Goal: Find specific page/section: Find specific page/section

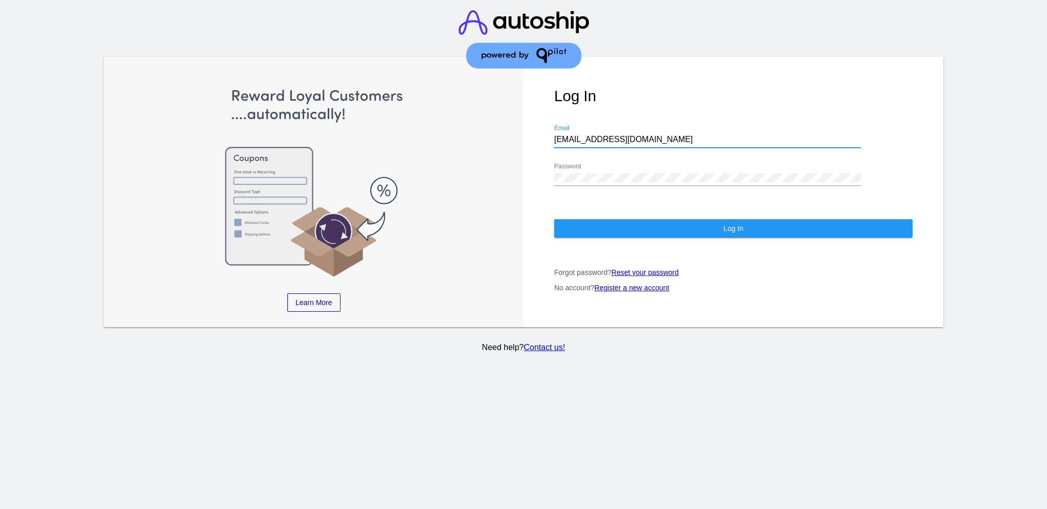
drag, startPoint x: 636, startPoint y: 126, endPoint x: 544, endPoint y: 126, distance: 92.0
click at [544, 126] on div "Log In [EMAIL_ADDRESS][DOMAIN_NAME] Email Password Log In Forgot password? Rese…" at bounding box center [733, 192] width 420 height 271
paste input "[EMAIL_ADDRESS][DOMAIN_NAME]"
type input "[EMAIL_ADDRESS][DOMAIN_NAME]"
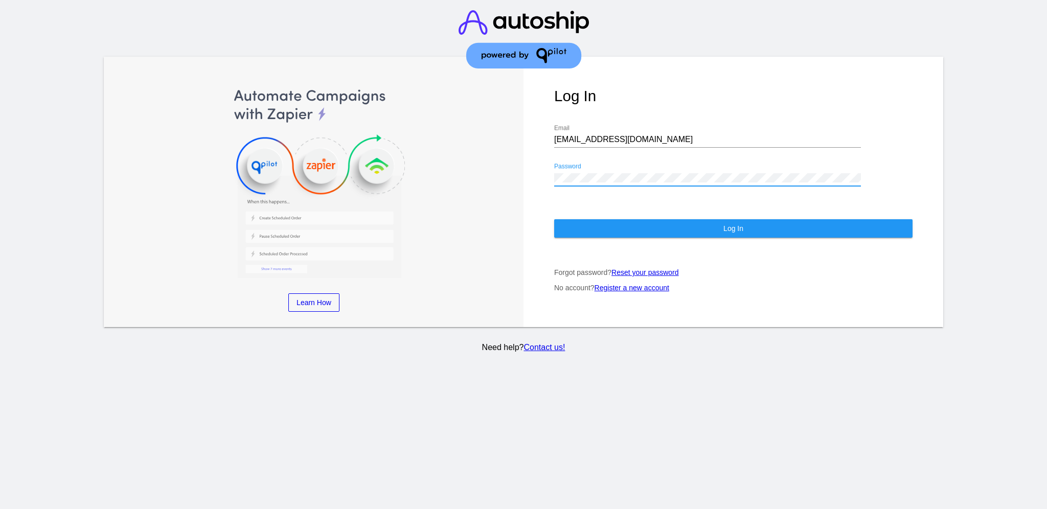
click at [592, 219] on button "Log In" at bounding box center [733, 228] width 358 height 18
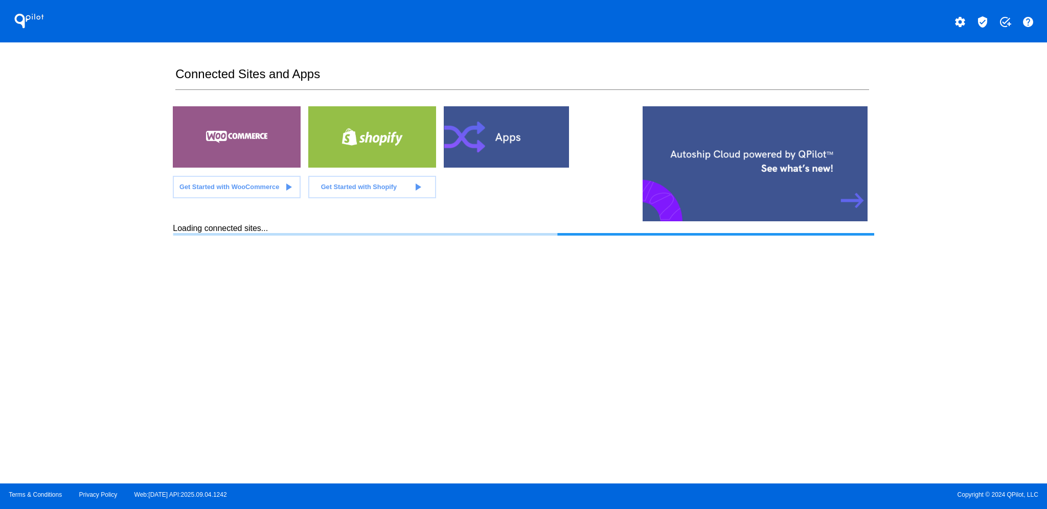
click at [983, 26] on mat-icon "verified_user" at bounding box center [982, 22] width 12 height 12
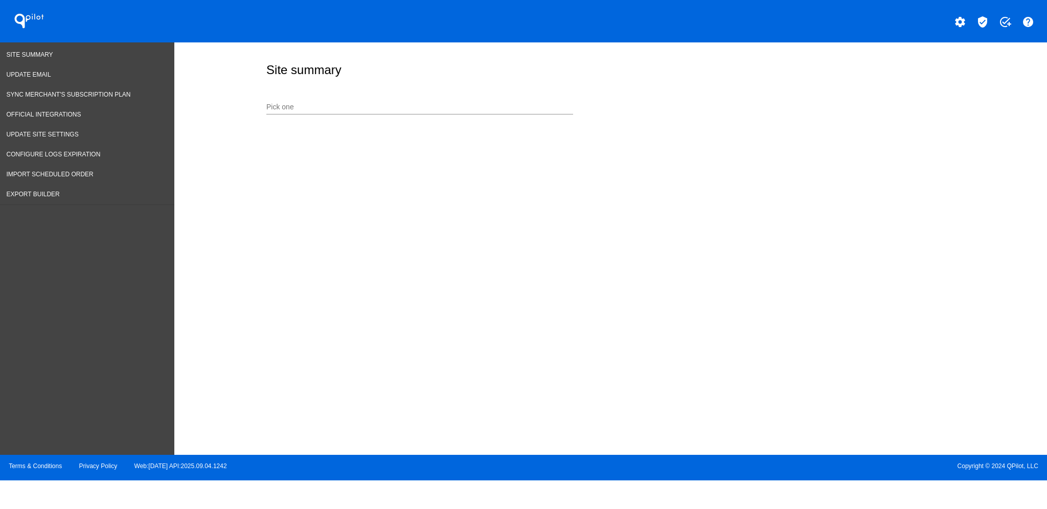
click at [377, 103] on input "Pick one" at bounding box center [419, 107] width 307 height 8
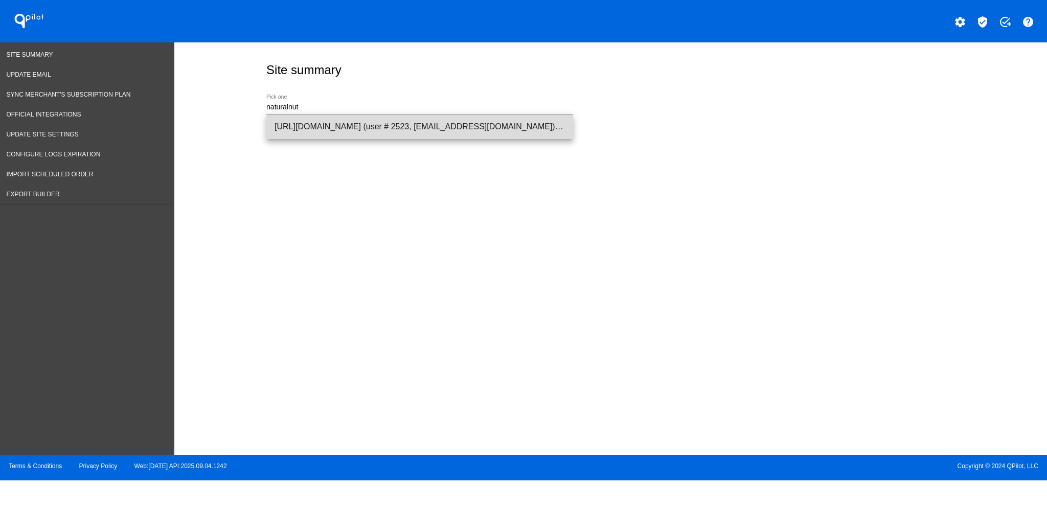
click at [475, 121] on span "[URL][DOMAIN_NAME] (user # 2523, [EMAIL_ADDRESS][DOMAIN_NAME]) - Production" at bounding box center [419, 126] width 290 height 25
type input "[URL][DOMAIN_NAME] (user # 2523, [EMAIL_ADDRESS][DOMAIN_NAME]) - Production"
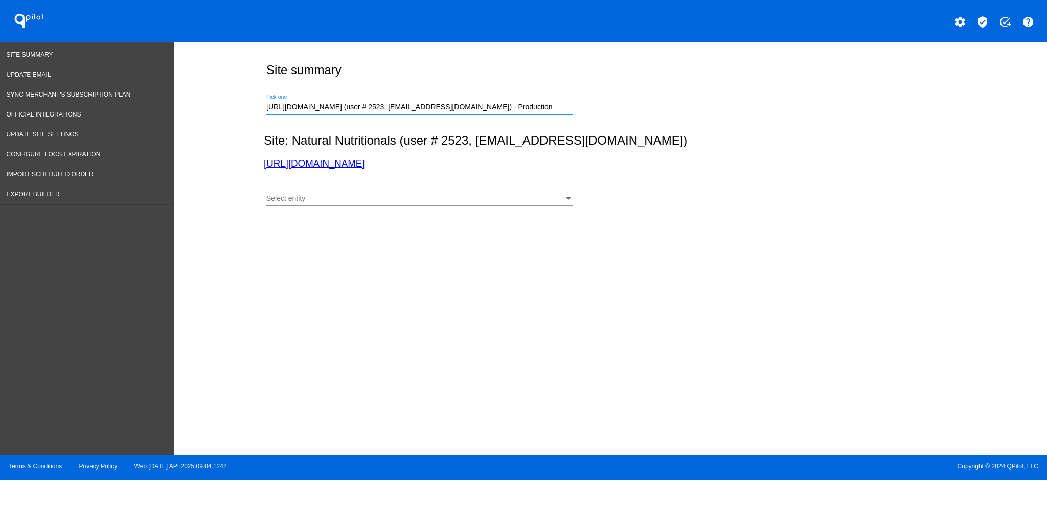
click at [385, 191] on div "Select entity Select entity" at bounding box center [419, 196] width 307 height 20
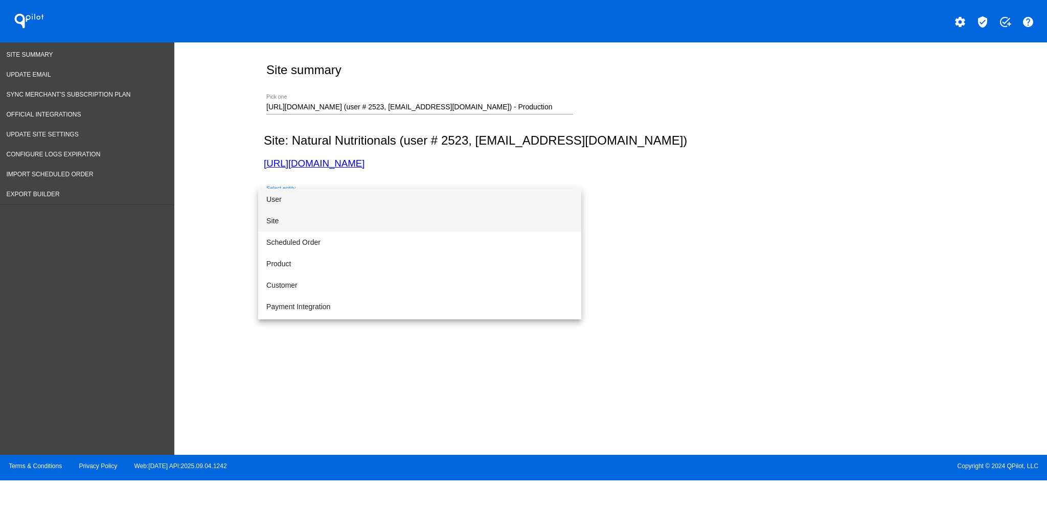
click at [361, 211] on span "Site" at bounding box center [419, 220] width 307 height 21
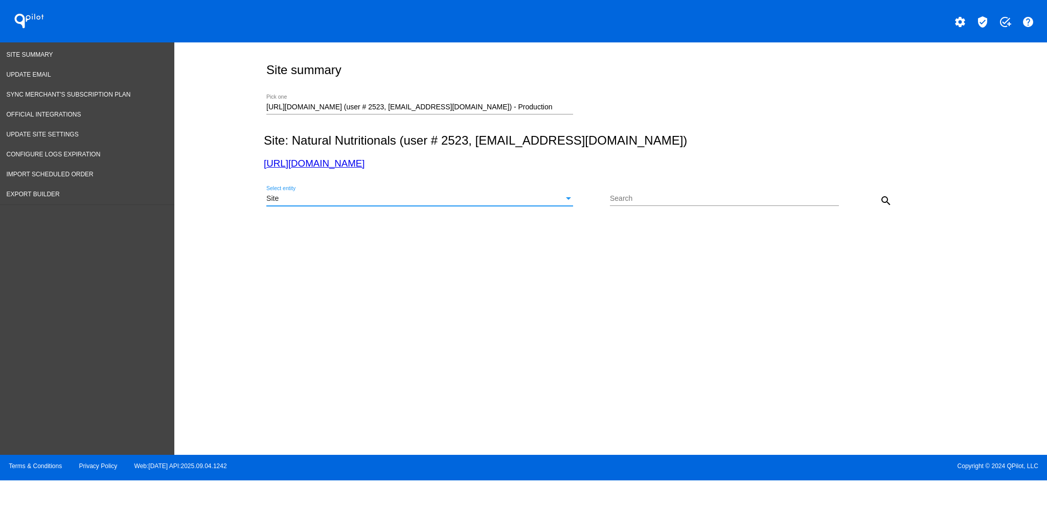
click at [882, 201] on mat-icon "search" at bounding box center [886, 201] width 12 height 12
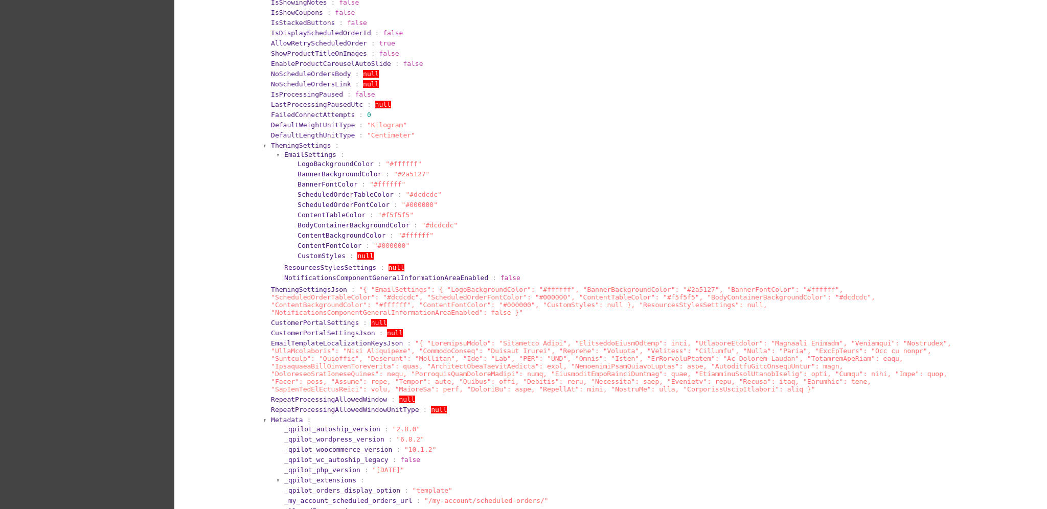
scroll to position [681, 0]
